Goal: Book appointment/travel/reservation

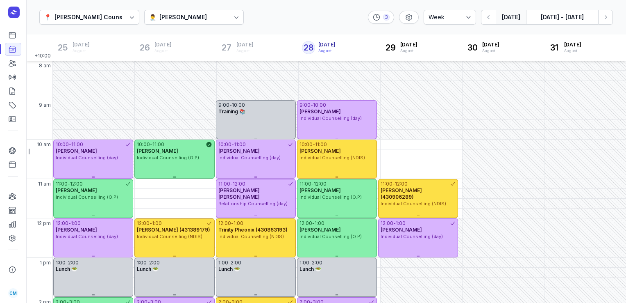
select select "week"
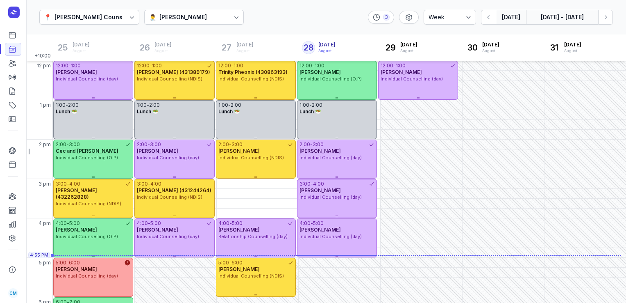
click at [583, 18] on button "[DATE] - [DATE]" at bounding box center [562, 17] width 72 height 15
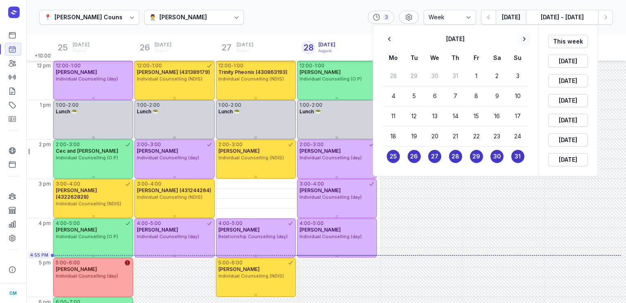
click at [527, 38] on icon "button" at bounding box center [524, 39] width 8 height 8
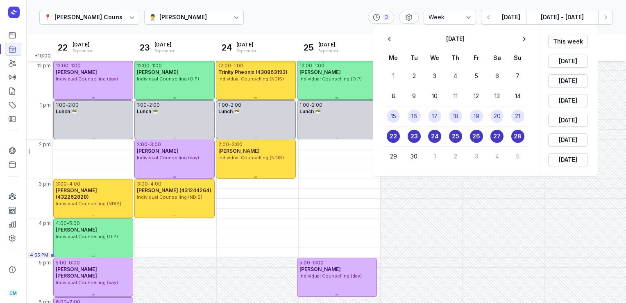
click at [474, 112] on time "19" at bounding box center [477, 116] width 6 height 8
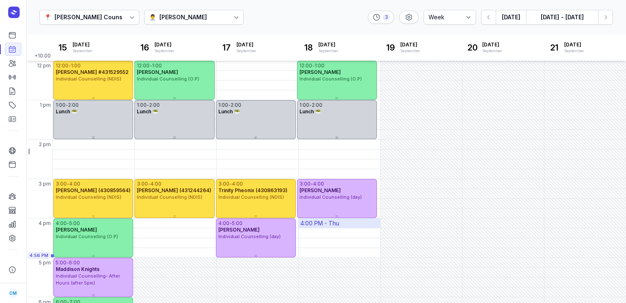
click at [348, 223] on div "4:00 PM - Thu" at bounding box center [340, 222] width 82 height 9
click at [321, 16] on div "📍 [PERSON_NAME] Counselling 👨‍⚕️ [PERSON_NAME] 3 Day 3 days Work week Week [DAT…" at bounding box center [326, 17] width 600 height 35
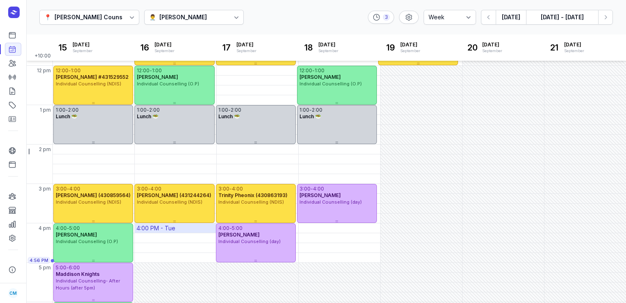
scroll to position [153, 0]
click at [490, 20] on icon "button" at bounding box center [489, 17] width 8 height 8
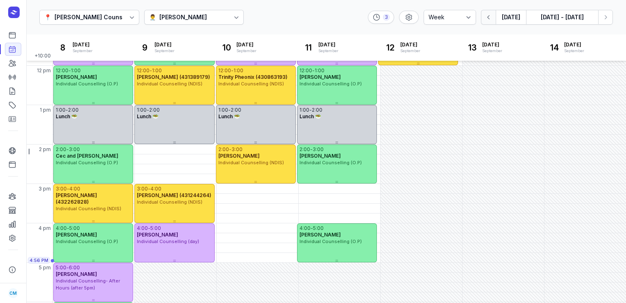
click at [488, 21] on button "button" at bounding box center [488, 17] width 15 height 15
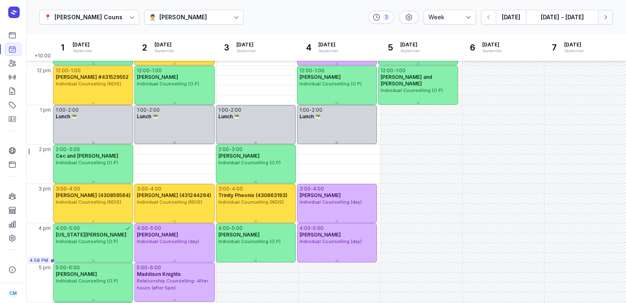
click at [601, 19] on button "Next week" at bounding box center [606, 17] width 15 height 15
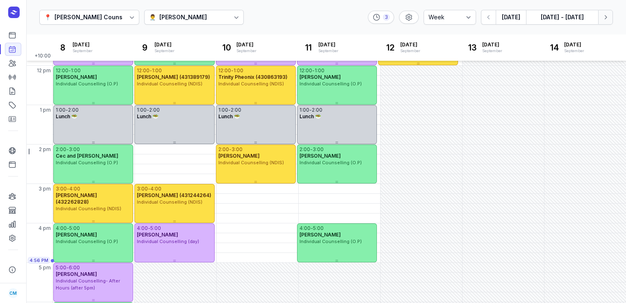
click at [601, 19] on button "Next week" at bounding box center [606, 17] width 15 height 15
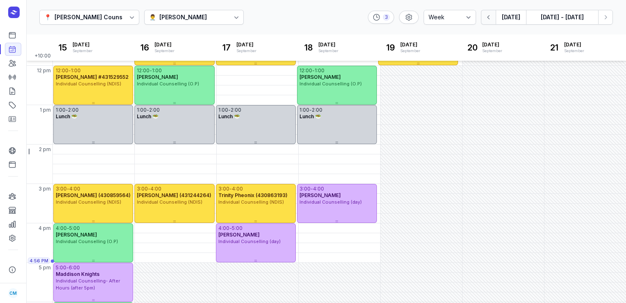
click at [494, 14] on button "button" at bounding box center [488, 17] width 15 height 15
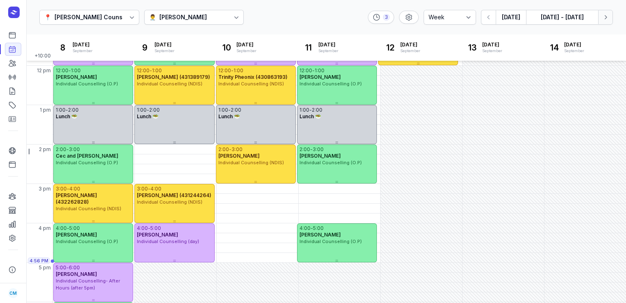
click at [604, 18] on icon "button" at bounding box center [606, 17] width 8 height 8
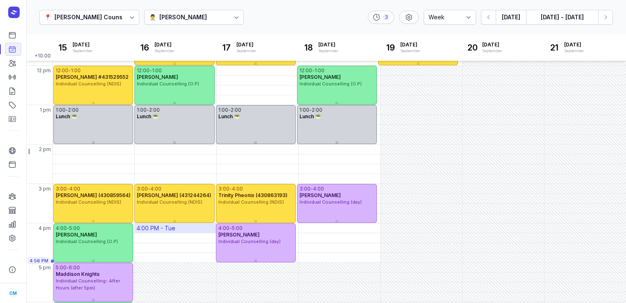
click at [178, 225] on div "4:00 PM - Tue" at bounding box center [176, 227] width 82 height 9
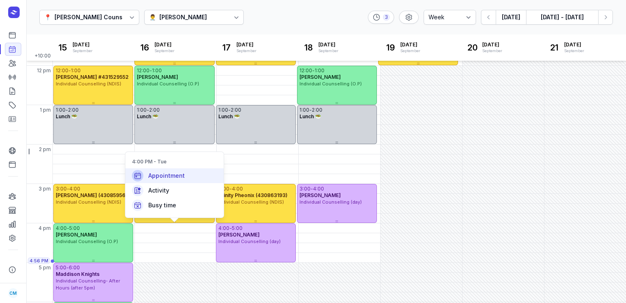
click at [195, 174] on div "Appointment" at bounding box center [174, 175] width 98 height 15
select select
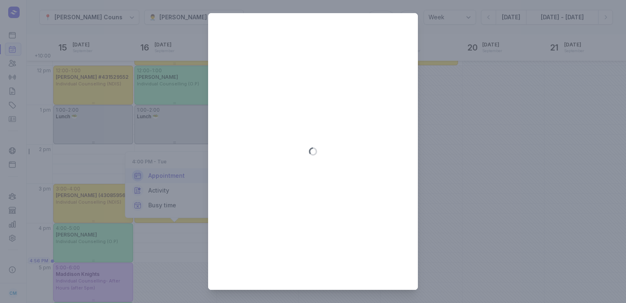
type input "[DATE]"
select select "16:00"
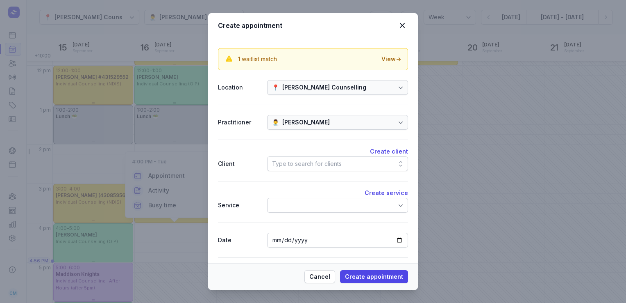
click at [294, 168] on div "Type to search for clients" at bounding box center [337, 163] width 141 height 15
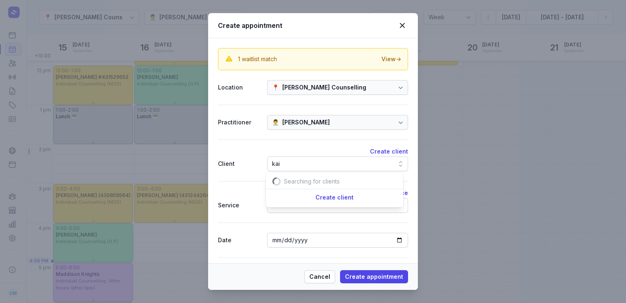
scroll to position [0, 7]
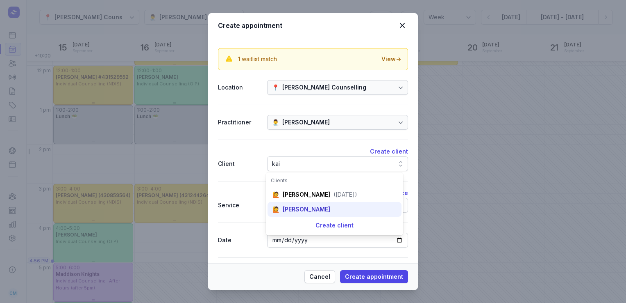
type input "kai"
click at [291, 212] on div "[PERSON_NAME]" at bounding box center [307, 209] width 48 height 8
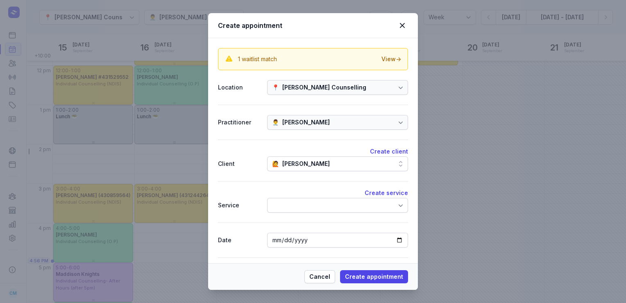
click at [291, 204] on div at bounding box center [337, 205] width 141 height 15
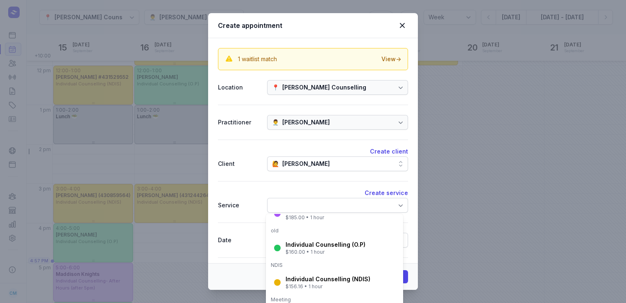
scroll to position [112, 0]
click at [330, 240] on div "Individual Counselling (O.P)" at bounding box center [326, 244] width 80 height 8
select select "17:00"
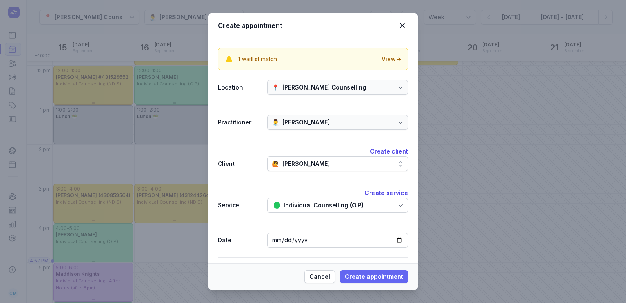
click at [360, 275] on span "Create appointment" at bounding box center [374, 276] width 58 height 10
select select
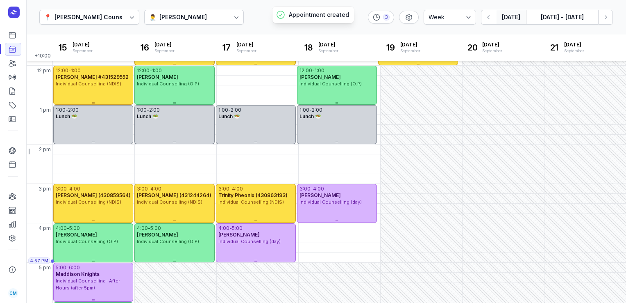
click at [513, 18] on button "[DATE]" at bounding box center [511, 17] width 30 height 15
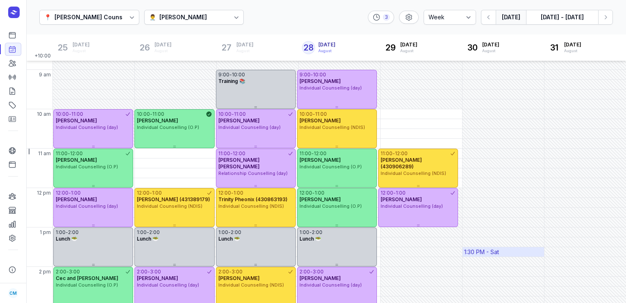
scroll to position [30, 0]
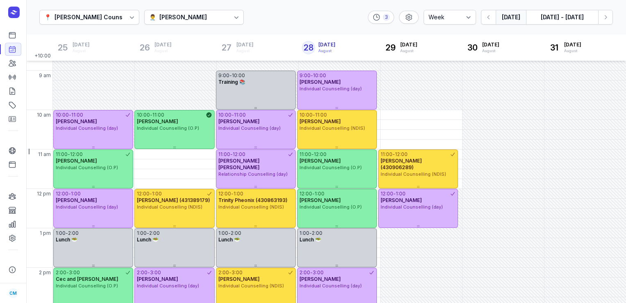
click at [510, 23] on button "[DATE]" at bounding box center [511, 17] width 30 height 15
click at [509, 22] on button "[DATE]" at bounding box center [511, 17] width 30 height 15
click at [605, 20] on icon "button" at bounding box center [606, 17] width 8 height 8
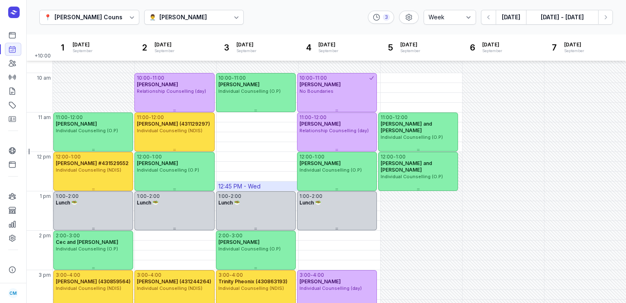
scroll to position [108, 0]
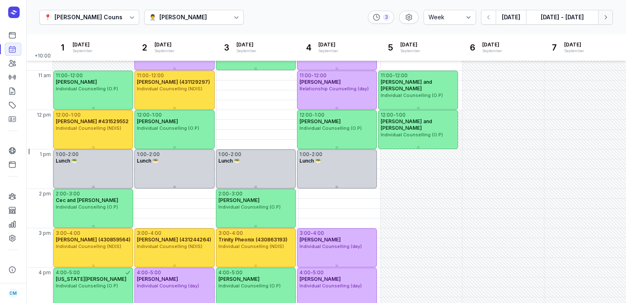
click at [610, 14] on button "Next week" at bounding box center [606, 17] width 15 height 15
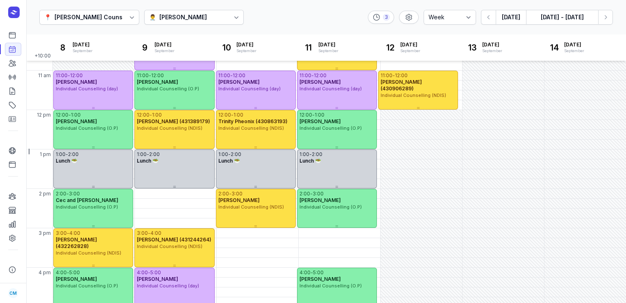
click at [215, 20] on div "👨‍⚕️ [PERSON_NAME]" at bounding box center [194, 17] width 100 height 15
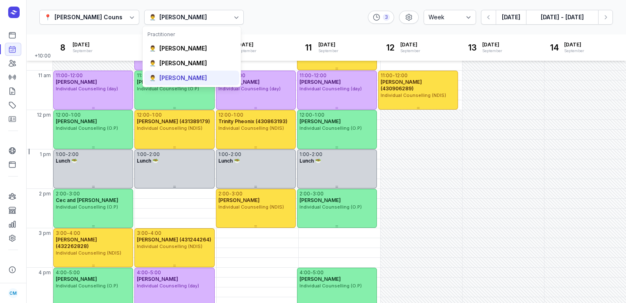
click at [191, 81] on div "[PERSON_NAME]" at bounding box center [183, 78] width 48 height 8
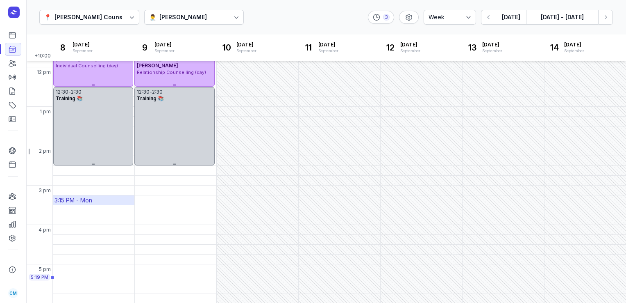
scroll to position [230, 0]
